Goal: Task Accomplishment & Management: Use online tool/utility

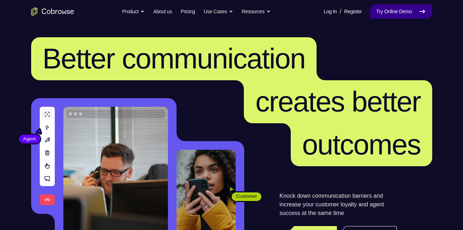
click at [404, 9] on link "Try Online Demo" at bounding box center [401, 11] width 62 height 14
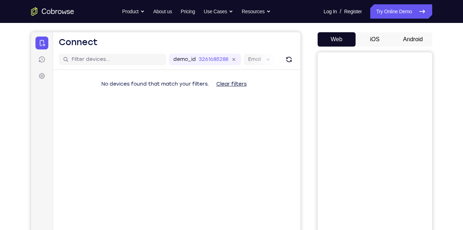
scroll to position [61, 0]
click at [413, 44] on button "Android" at bounding box center [413, 39] width 38 height 14
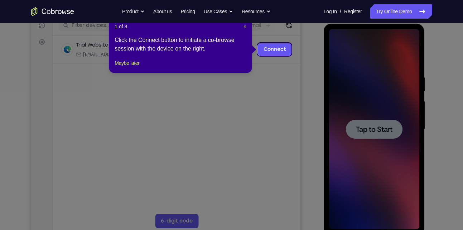
scroll to position [95, 0]
click at [244, 26] on span "×" at bounding box center [245, 27] width 3 height 6
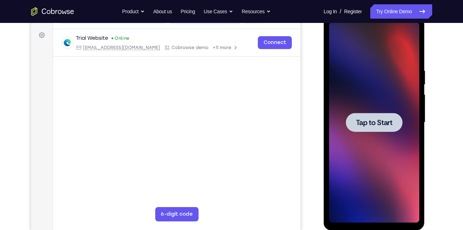
scroll to position [100, 0]
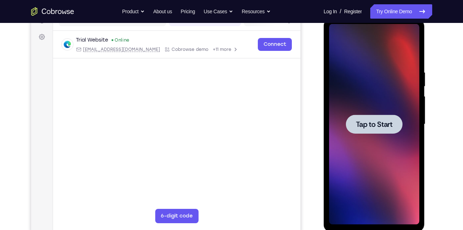
click at [369, 108] on div at bounding box center [374, 124] width 90 height 201
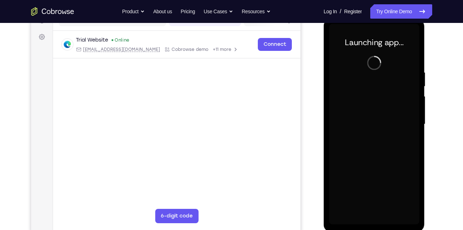
click at [386, 197] on div at bounding box center [374, 124] width 90 height 201
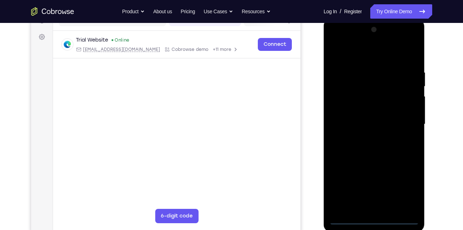
click at [372, 222] on div at bounding box center [374, 124] width 90 height 201
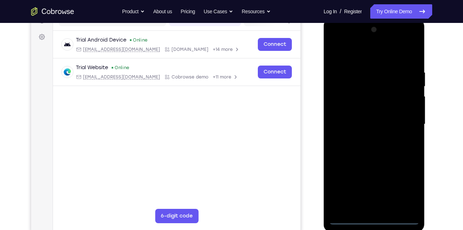
click at [408, 186] on div at bounding box center [374, 124] width 90 height 201
click at [406, 187] on div at bounding box center [374, 124] width 90 height 201
click at [333, 42] on div at bounding box center [374, 124] width 90 height 201
click at [403, 123] on div at bounding box center [374, 124] width 90 height 201
click at [365, 135] on div at bounding box center [374, 124] width 90 height 201
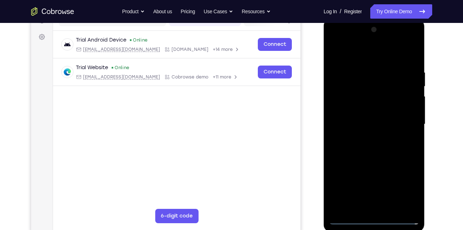
click at [377, 156] on div at bounding box center [374, 124] width 90 height 201
click at [370, 162] on div at bounding box center [374, 124] width 90 height 201
click at [367, 119] on div at bounding box center [374, 124] width 90 height 201
click at [354, 124] on div at bounding box center [374, 124] width 90 height 201
click at [368, 117] on div at bounding box center [374, 124] width 90 height 201
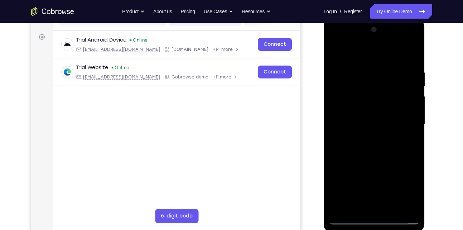
click at [377, 130] on div at bounding box center [374, 124] width 90 height 201
click at [391, 54] on div at bounding box center [374, 124] width 90 height 201
click at [369, 66] on div at bounding box center [374, 124] width 90 height 201
click at [367, 159] on div at bounding box center [374, 124] width 90 height 201
click at [379, 107] on div at bounding box center [374, 124] width 90 height 201
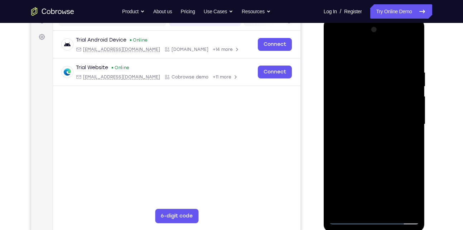
drag, startPoint x: 381, startPoint y: 168, endPoint x: 383, endPoint y: 95, distance: 73.4
click at [383, 95] on div at bounding box center [374, 124] width 90 height 201
click at [372, 206] on div at bounding box center [374, 124] width 90 height 201
click at [346, 106] on div at bounding box center [374, 124] width 90 height 201
click at [379, 136] on div at bounding box center [374, 124] width 90 height 201
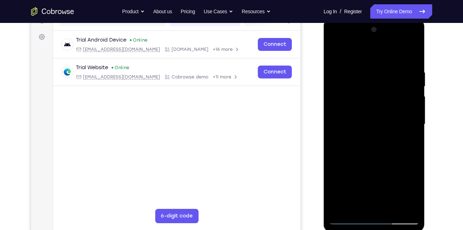
click at [380, 102] on div at bounding box center [374, 124] width 90 height 201
click at [361, 88] on div at bounding box center [374, 124] width 90 height 201
click at [335, 55] on div at bounding box center [374, 124] width 90 height 201
click at [377, 150] on div at bounding box center [374, 124] width 90 height 201
click at [415, 53] on div at bounding box center [374, 124] width 90 height 201
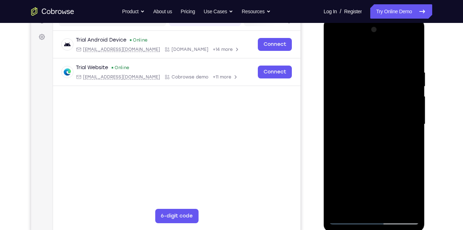
click at [359, 93] on div at bounding box center [374, 124] width 90 height 201
click at [388, 77] on div at bounding box center [374, 124] width 90 height 201
drag, startPoint x: 374, startPoint y: 54, endPoint x: 378, endPoint y: 180, distance: 126.1
click at [378, 180] on div at bounding box center [374, 124] width 90 height 201
click at [336, 50] on div at bounding box center [374, 124] width 90 height 201
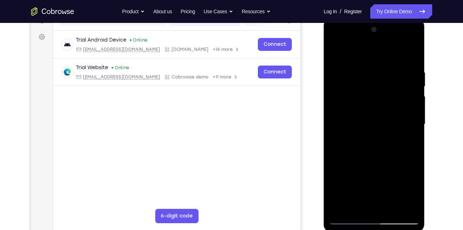
click at [336, 50] on div at bounding box center [374, 124] width 90 height 201
click at [360, 64] on div at bounding box center [374, 124] width 90 height 201
click at [401, 206] on div at bounding box center [374, 124] width 90 height 201
click at [414, 145] on div at bounding box center [374, 124] width 90 height 201
click at [402, 210] on div at bounding box center [374, 124] width 90 height 201
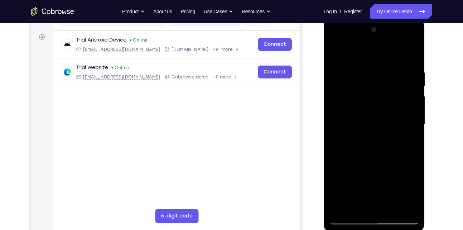
click at [406, 136] on div at bounding box center [374, 124] width 90 height 201
click at [401, 206] on div at bounding box center [374, 124] width 90 height 201
click at [413, 119] on div at bounding box center [374, 124] width 90 height 201
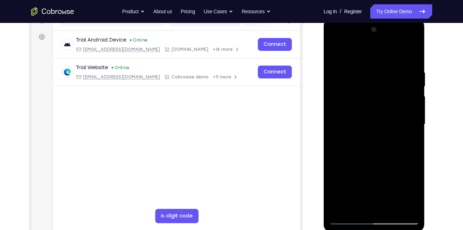
click at [413, 207] on div at bounding box center [374, 124] width 90 height 201
click at [413, 56] on div at bounding box center [374, 124] width 90 height 201
drag, startPoint x: 395, startPoint y: 178, endPoint x: 389, endPoint y: 120, distance: 58.7
click at [389, 120] on div at bounding box center [374, 124] width 90 height 201
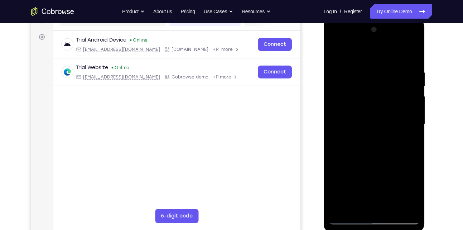
click at [389, 120] on div at bounding box center [374, 124] width 90 height 201
click at [415, 97] on div at bounding box center [374, 124] width 90 height 201
click at [336, 165] on div at bounding box center [374, 124] width 90 height 201
click at [415, 98] on div at bounding box center [374, 124] width 90 height 201
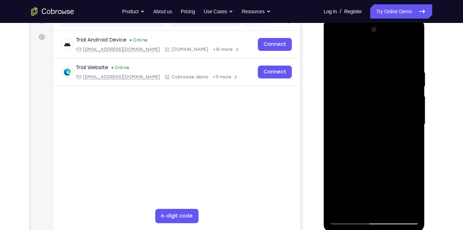
drag, startPoint x: 395, startPoint y: 180, endPoint x: 383, endPoint y: 66, distance: 114.5
click at [383, 66] on div at bounding box center [374, 124] width 90 height 201
click at [380, 163] on div at bounding box center [374, 124] width 90 height 201
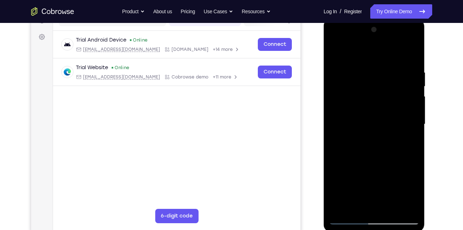
click at [334, 41] on div at bounding box center [374, 124] width 90 height 201
click at [344, 106] on div at bounding box center [374, 124] width 90 height 201
click at [398, 61] on div at bounding box center [374, 124] width 90 height 201
click at [337, 49] on div at bounding box center [374, 124] width 90 height 201
click at [338, 53] on div at bounding box center [374, 124] width 90 height 201
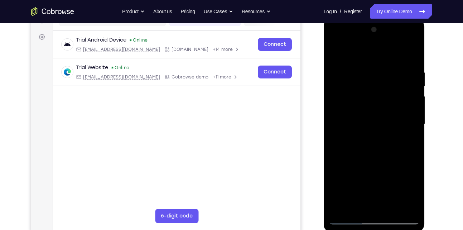
drag, startPoint x: 391, startPoint y: 167, endPoint x: 388, endPoint y: 107, distance: 59.9
click at [388, 107] on div at bounding box center [374, 124] width 90 height 201
drag, startPoint x: 378, startPoint y: 170, endPoint x: 378, endPoint y: 142, distance: 28.3
click at [378, 142] on div at bounding box center [374, 124] width 90 height 201
click at [399, 85] on div at bounding box center [374, 124] width 90 height 201
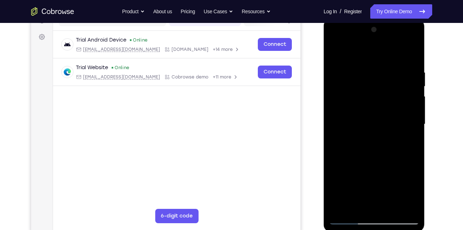
drag, startPoint x: 374, startPoint y: 61, endPoint x: 383, endPoint y: 173, distance: 112.1
click at [383, 173] on div at bounding box center [374, 124] width 90 height 201
click at [370, 91] on div at bounding box center [374, 124] width 90 height 201
click at [398, 208] on div at bounding box center [374, 124] width 90 height 201
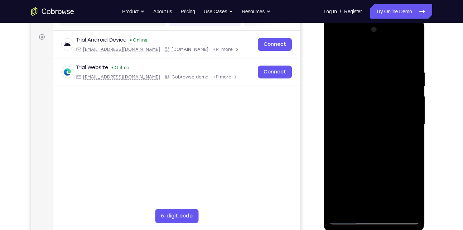
click at [398, 208] on div at bounding box center [374, 124] width 90 height 201
click at [415, 131] on div at bounding box center [374, 124] width 90 height 201
click at [414, 129] on div at bounding box center [374, 124] width 90 height 201
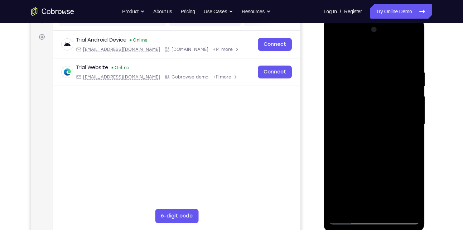
click at [414, 129] on div at bounding box center [374, 124] width 90 height 201
click at [399, 206] on div at bounding box center [374, 124] width 90 height 201
click at [334, 130] on div at bounding box center [374, 124] width 90 height 201
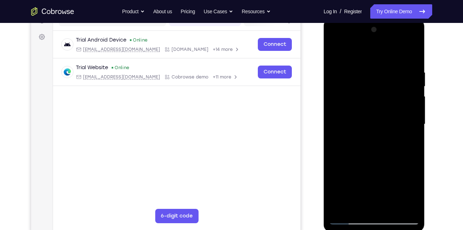
click at [398, 208] on div at bounding box center [374, 124] width 90 height 201
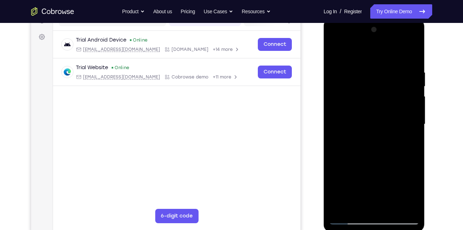
click at [414, 133] on div at bounding box center [374, 124] width 90 height 201
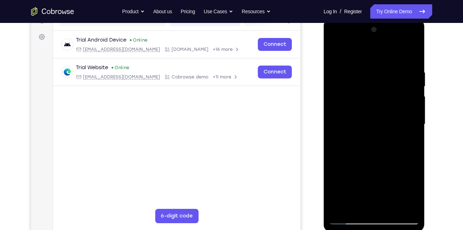
click at [399, 212] on div at bounding box center [374, 124] width 90 height 201
click at [414, 130] on div at bounding box center [374, 124] width 90 height 201
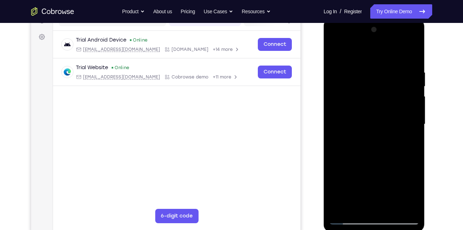
click at [414, 130] on div at bounding box center [374, 124] width 90 height 201
click at [413, 58] on div at bounding box center [374, 124] width 90 height 201
click at [415, 55] on div at bounding box center [374, 124] width 90 height 201
click at [405, 51] on div at bounding box center [374, 124] width 90 height 201
click at [335, 52] on div at bounding box center [374, 124] width 90 height 201
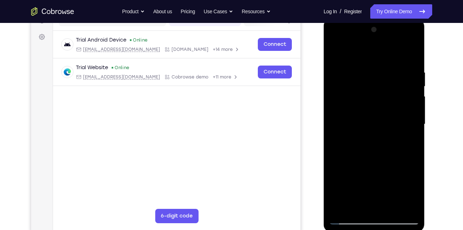
drag, startPoint x: 374, startPoint y: 84, endPoint x: 386, endPoint y: 211, distance: 127.3
click at [386, 211] on div at bounding box center [374, 124] width 90 height 201
drag, startPoint x: 374, startPoint y: 80, endPoint x: 381, endPoint y: 197, distance: 117.0
click at [381, 197] on div at bounding box center [374, 124] width 90 height 201
drag, startPoint x: 369, startPoint y: 57, endPoint x: 384, endPoint y: 188, distance: 131.5
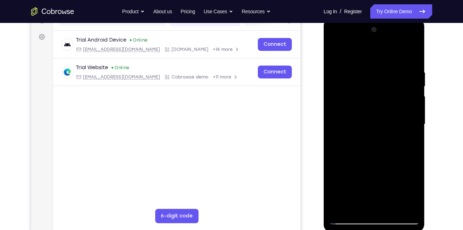
click at [384, 188] on div at bounding box center [374, 124] width 90 height 201
click at [392, 52] on div at bounding box center [374, 124] width 90 height 201
click at [349, 222] on div at bounding box center [374, 124] width 90 height 201
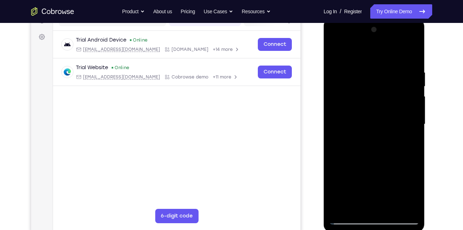
click at [399, 52] on div at bounding box center [374, 124] width 90 height 201
click at [370, 73] on div at bounding box center [374, 124] width 90 height 201
click at [390, 18] on link "Try Online Demo" at bounding box center [401, 11] width 62 height 14
